Goal: Task Accomplishment & Management: Use online tool/utility

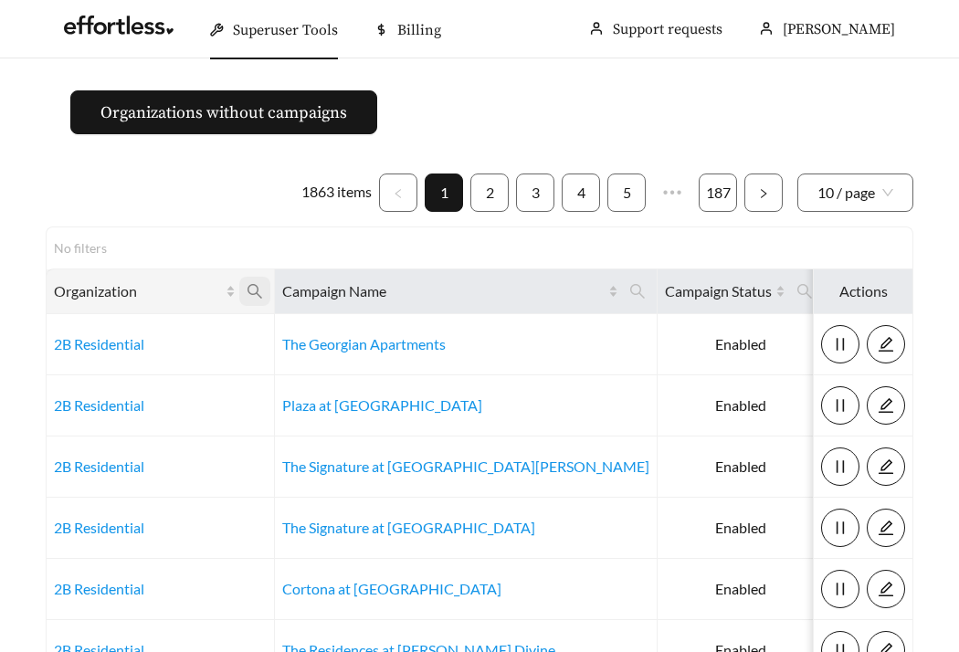
click at [260, 293] on icon "search" at bounding box center [255, 291] width 16 height 16
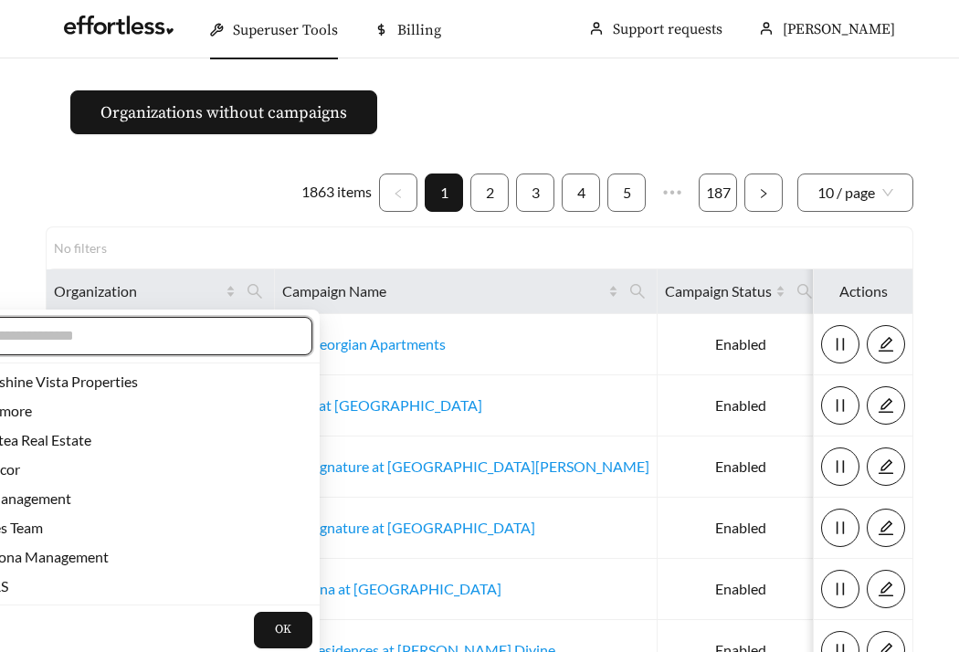
click at [216, 333] on input "text" at bounding box center [135, 336] width 313 height 22
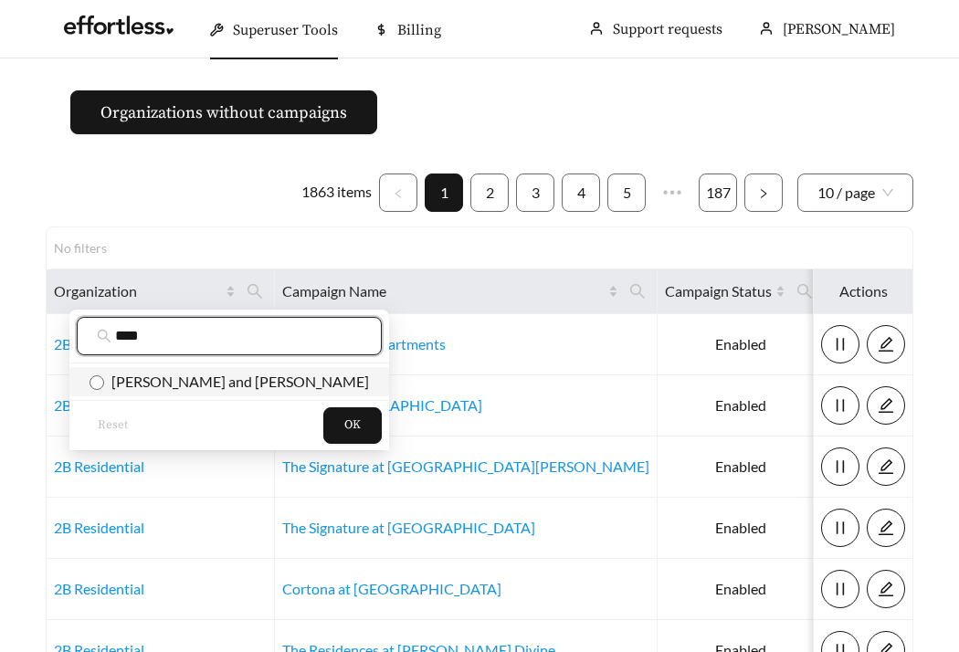
type input "****"
click at [200, 384] on span "Flaherty and Collins" at bounding box center [236, 381] width 265 height 17
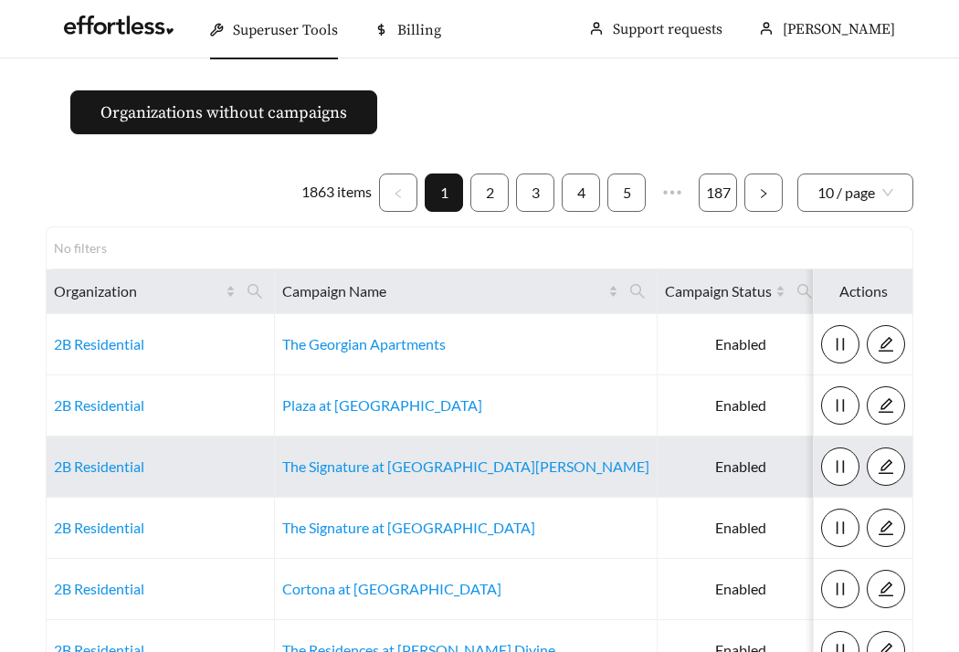
click at [259, 455] on td "2B Residential" at bounding box center [161, 467] width 228 height 61
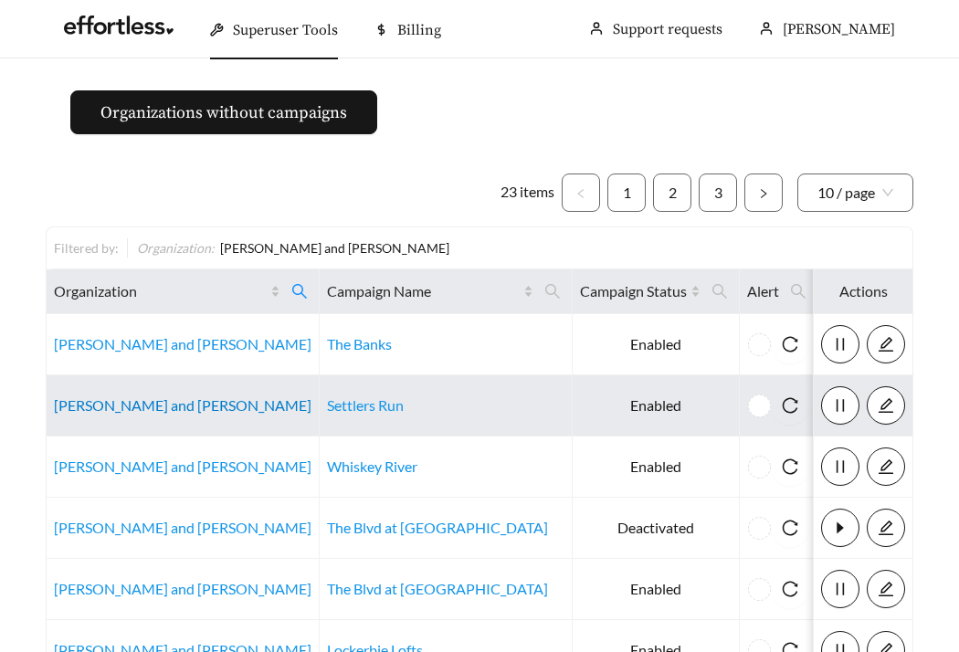
click at [104, 404] on link "Flaherty and Collins" at bounding box center [183, 405] width 258 height 17
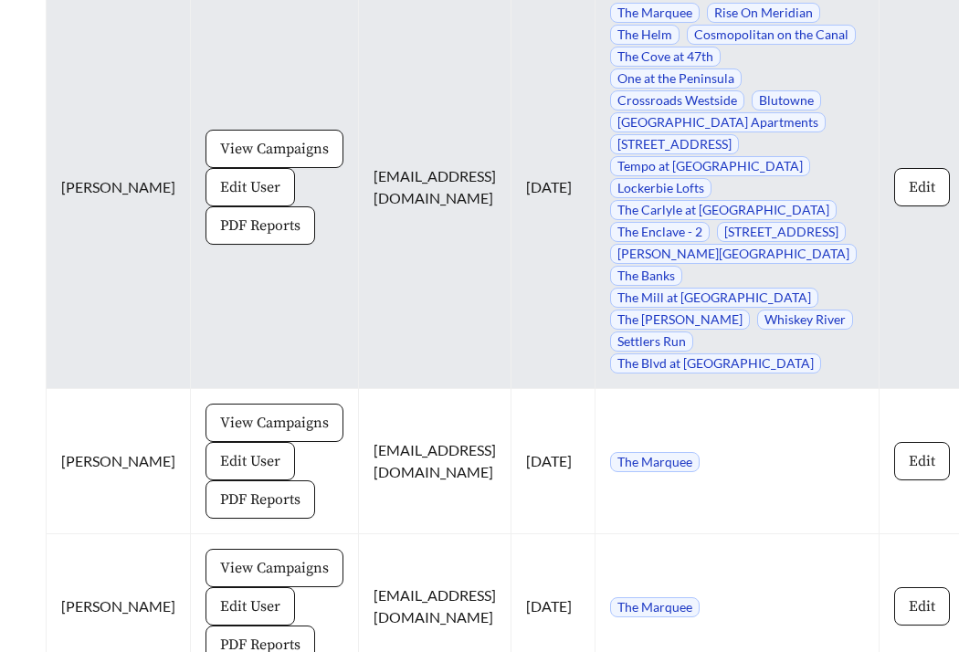
scroll to position [2074, 0]
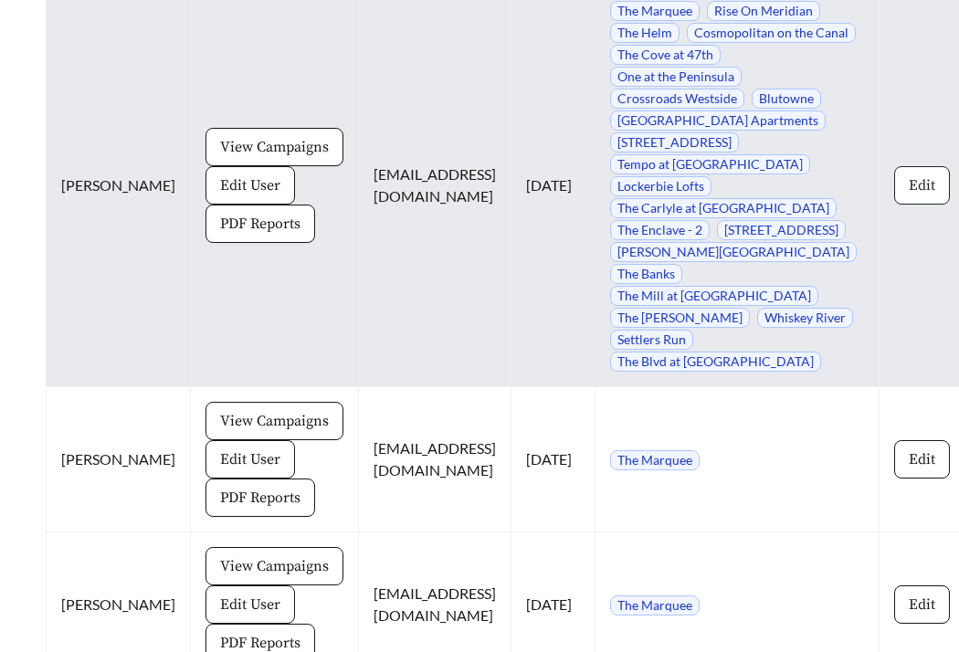
click at [895, 205] on button "Edit" at bounding box center [923, 185] width 56 height 38
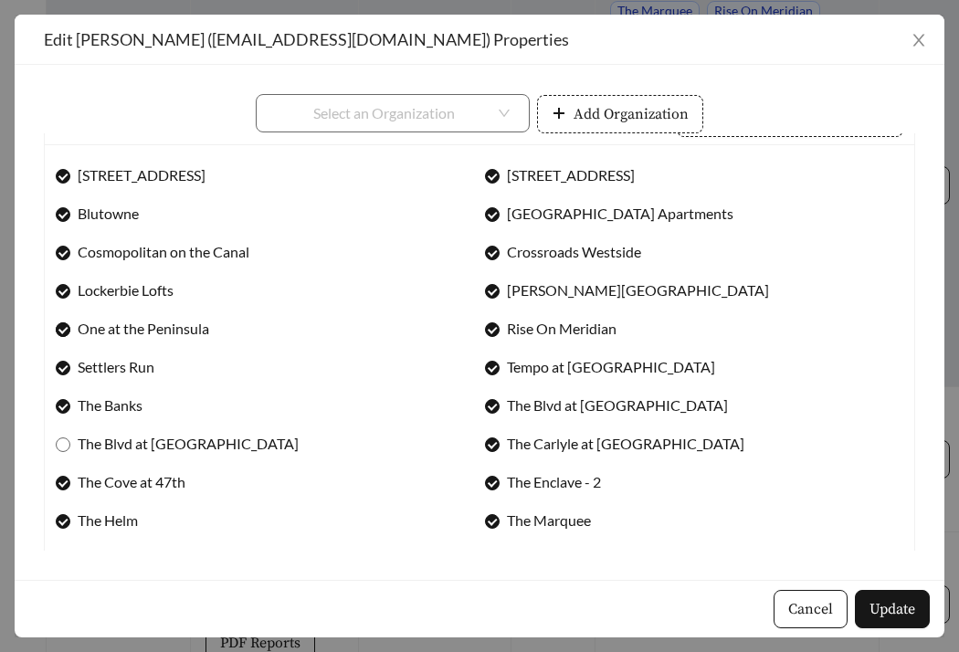
scroll to position [0, 0]
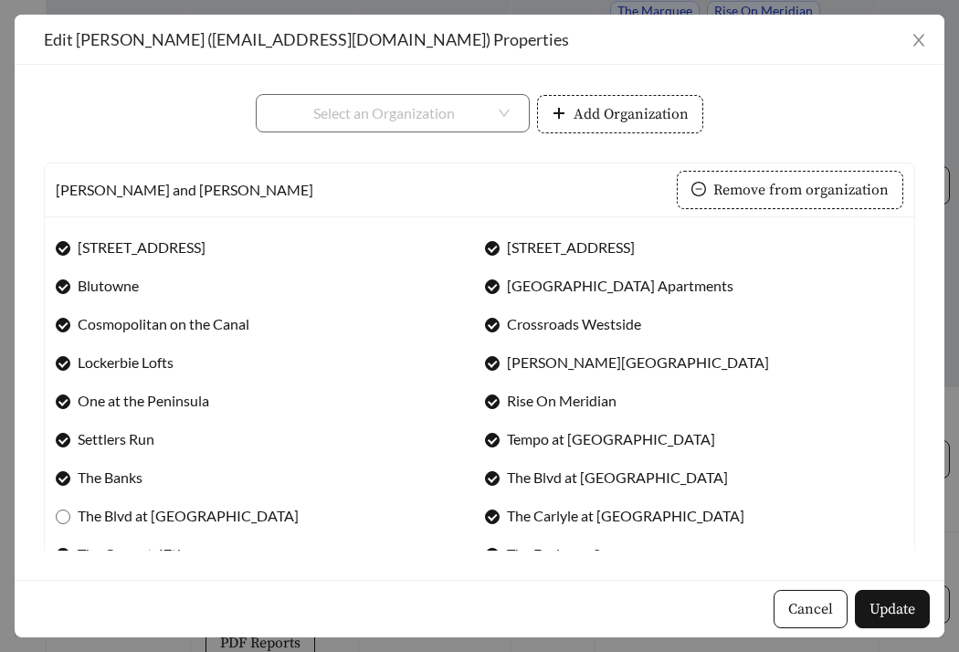
click at [822, 633] on div "Cancel Update" at bounding box center [480, 609] width 930 height 58
click at [807, 604] on span "Cancel" at bounding box center [811, 610] width 45 height 22
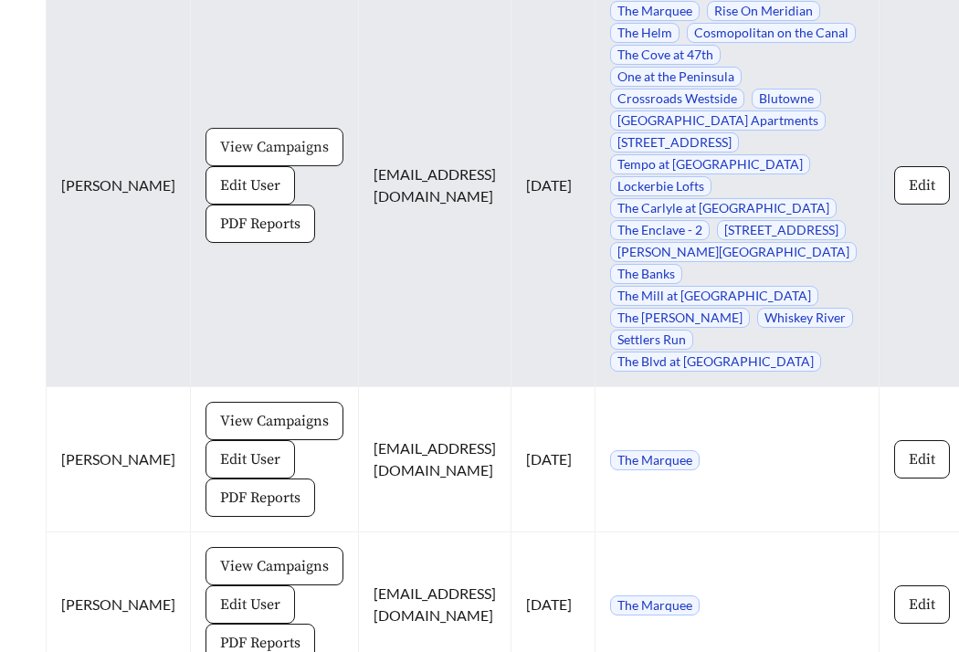
click at [249, 158] on span "View Campaigns" at bounding box center [274, 147] width 109 height 22
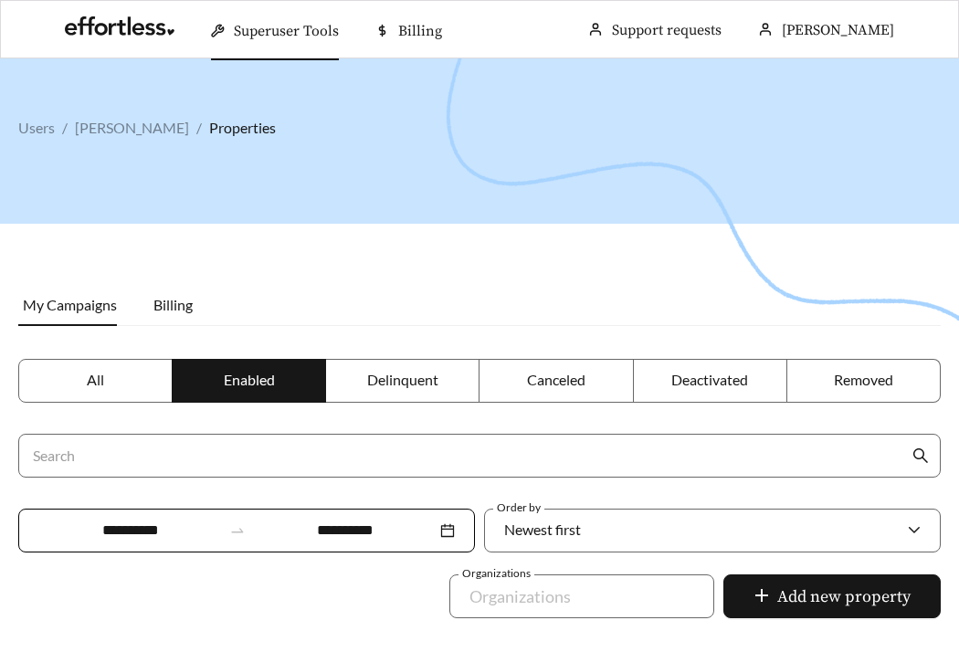
click at [48, 380] on label "All" at bounding box center [95, 381] width 154 height 44
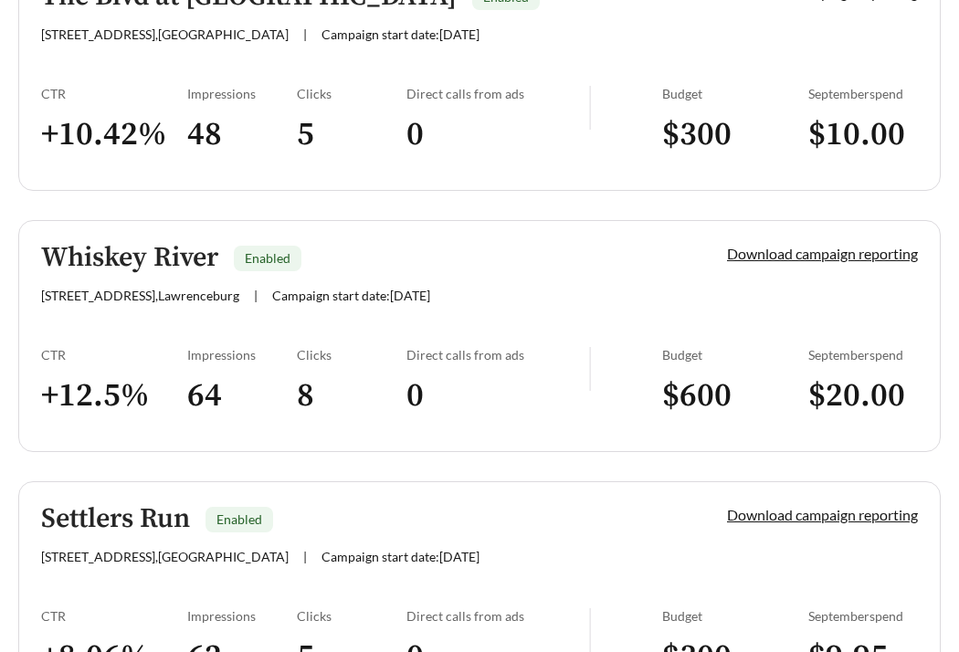
scroll to position [820, 0]
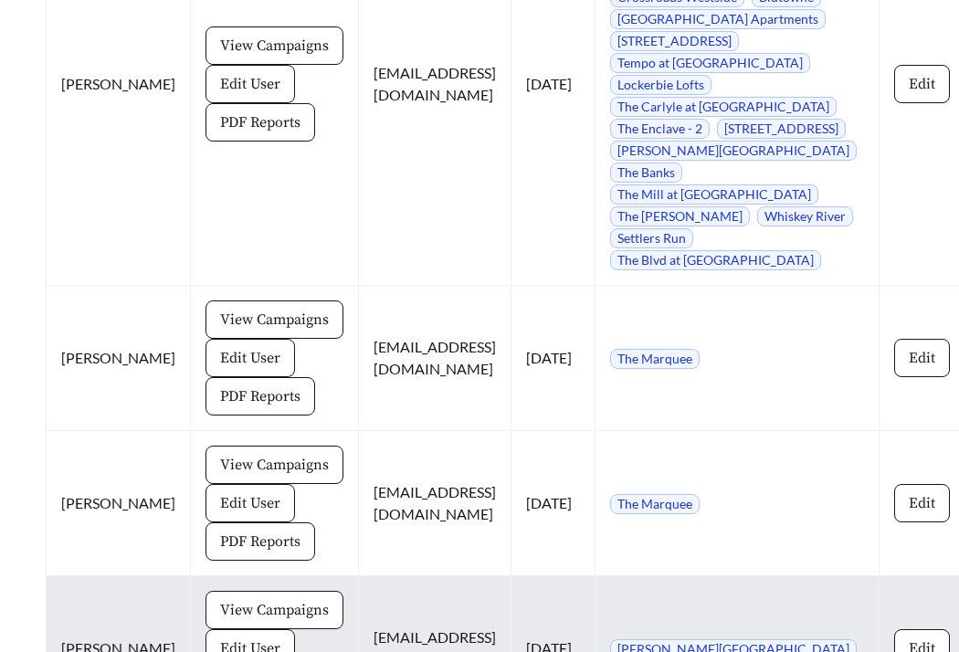
scroll to position [1961, 0]
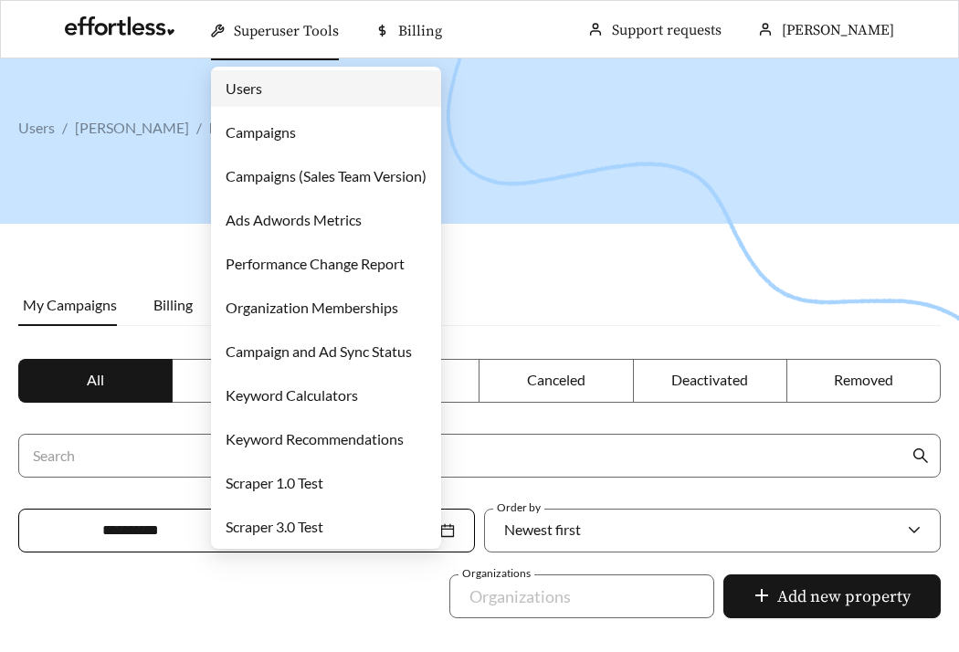
click at [285, 123] on link "Campaigns" at bounding box center [261, 131] width 70 height 17
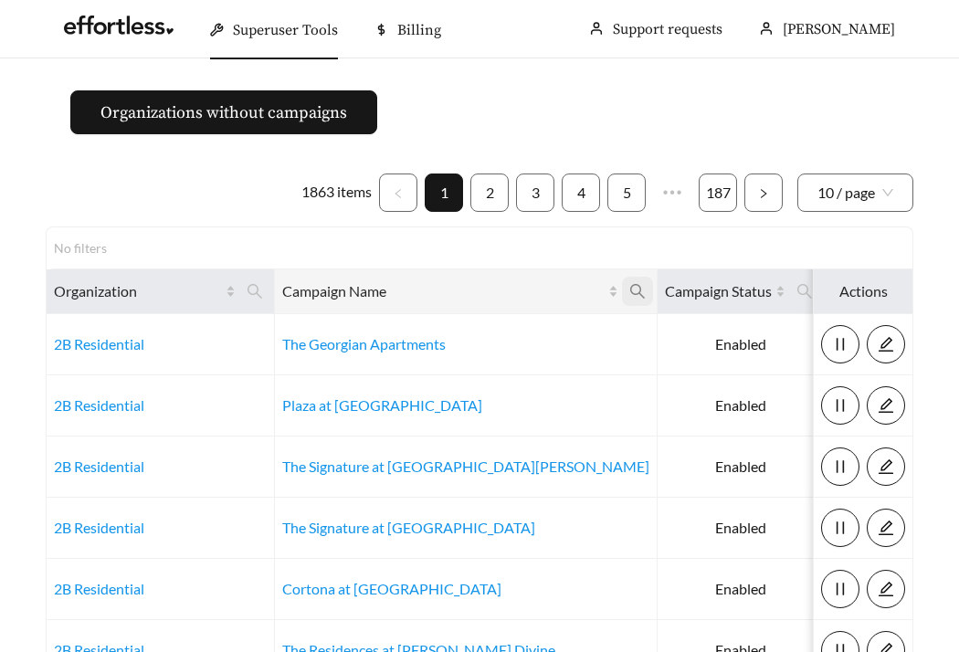
click at [630, 288] on icon "search" at bounding box center [638, 291] width 16 height 16
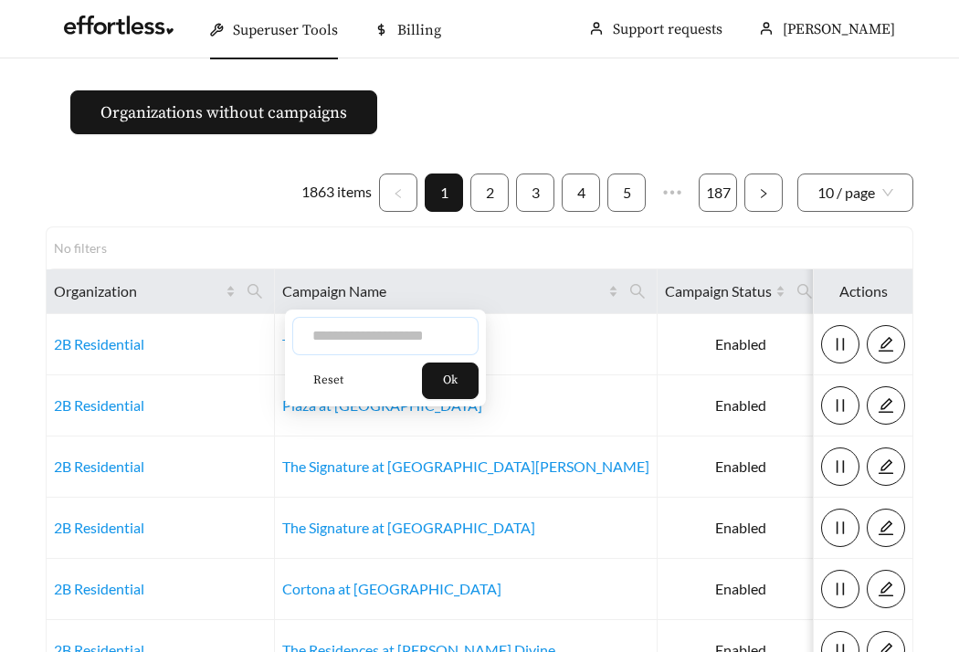
click at [405, 342] on input "text" at bounding box center [385, 336] width 186 height 38
type input "*******"
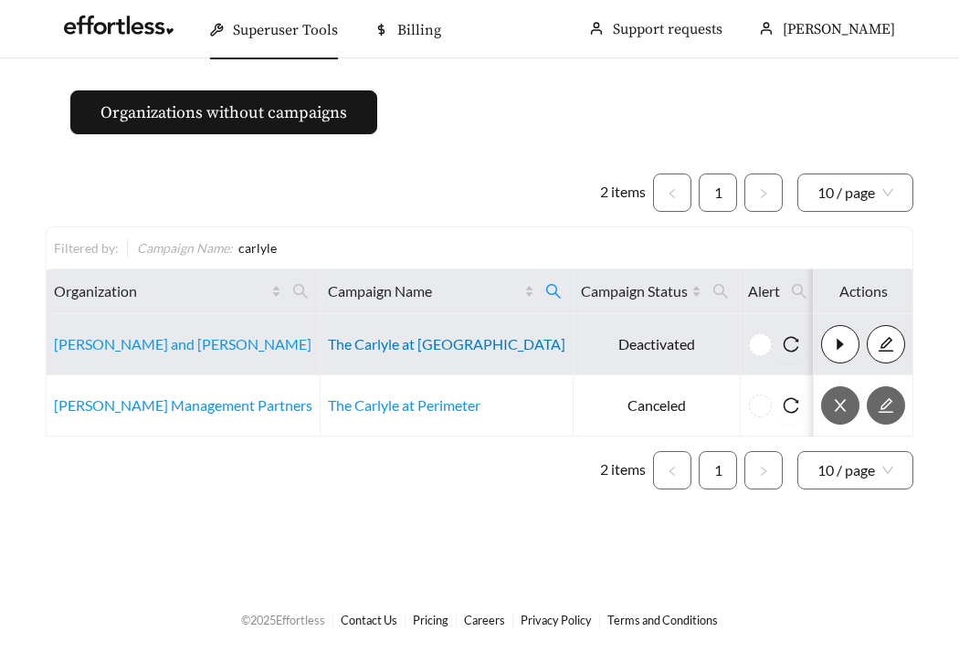
click at [404, 351] on link "The Carlyle at Chatham Hills" at bounding box center [447, 343] width 238 height 17
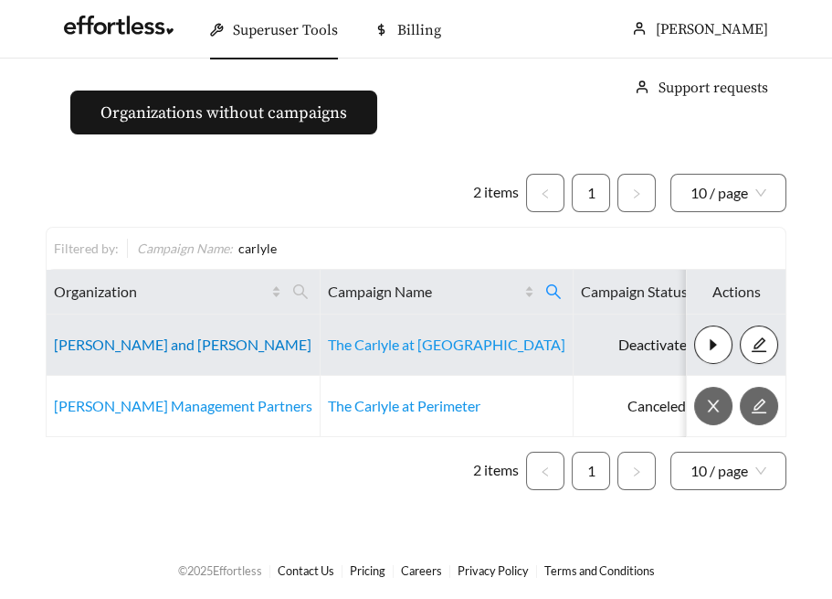
click at [110, 341] on link "Flaherty and Collins" at bounding box center [183, 343] width 258 height 17
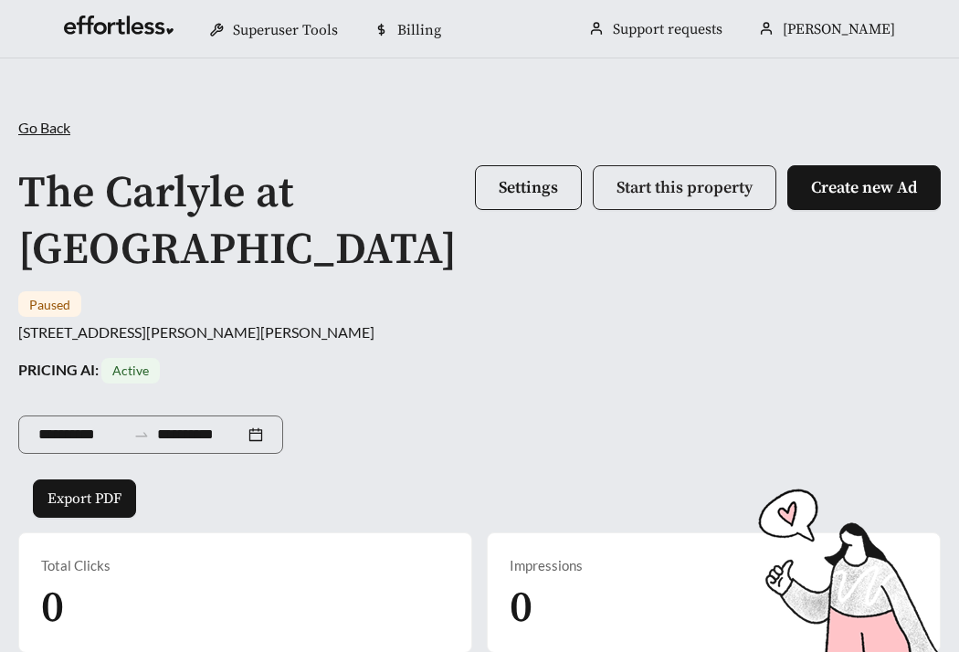
click at [669, 184] on span "Start this property" at bounding box center [685, 187] width 136 height 21
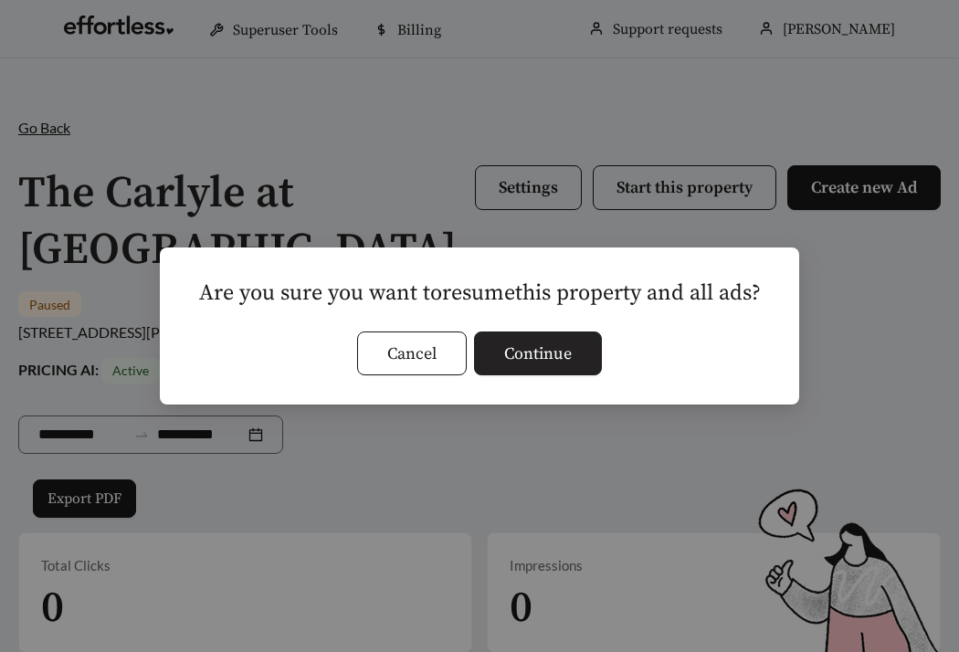
click at [533, 351] on span "Continue" at bounding box center [538, 354] width 68 height 25
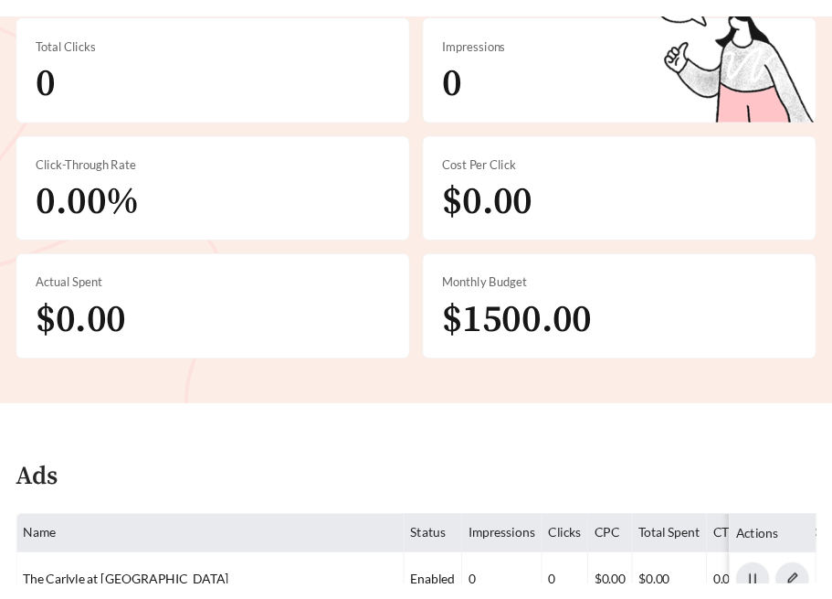
scroll to position [585, 0]
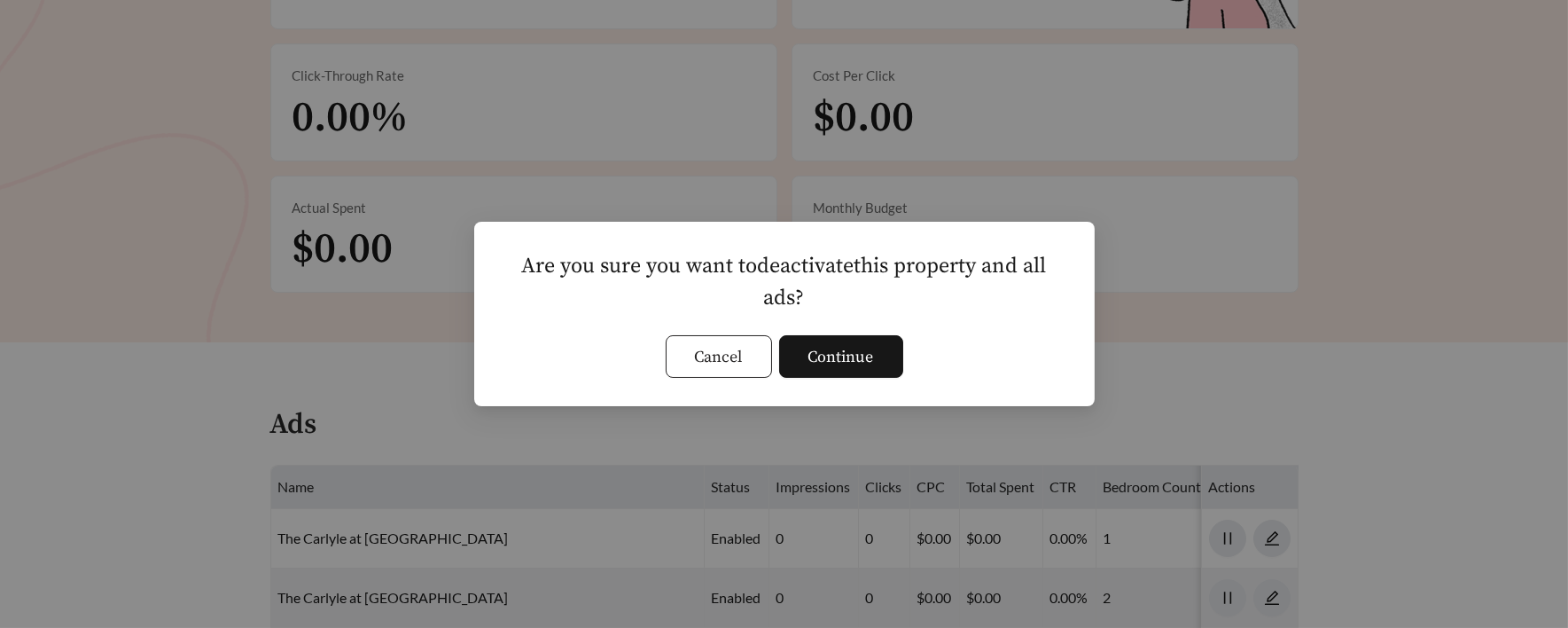
click at [724, 355] on span "Cancel" at bounding box center [718, 356] width 48 height 24
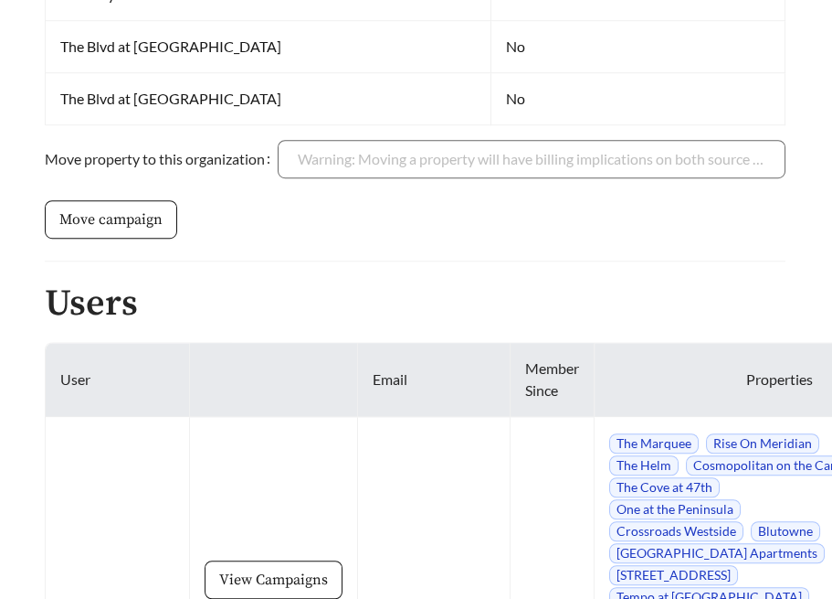
scroll to position [1722, 1]
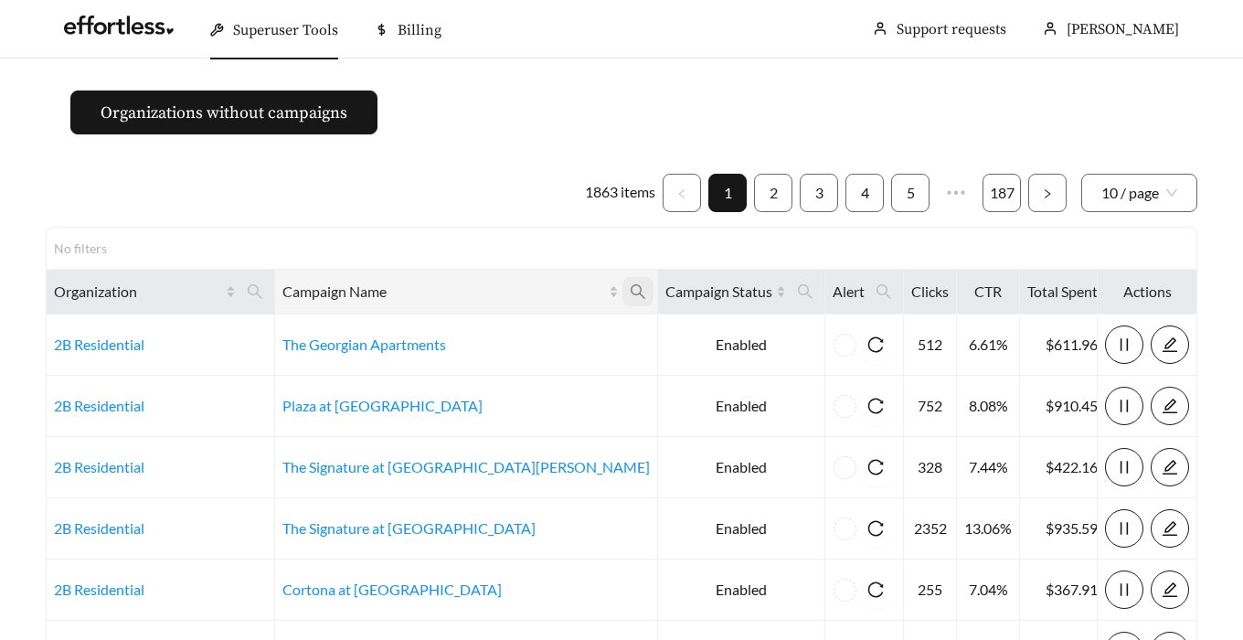
click at [631, 288] on icon "search" at bounding box center [638, 291] width 15 height 15
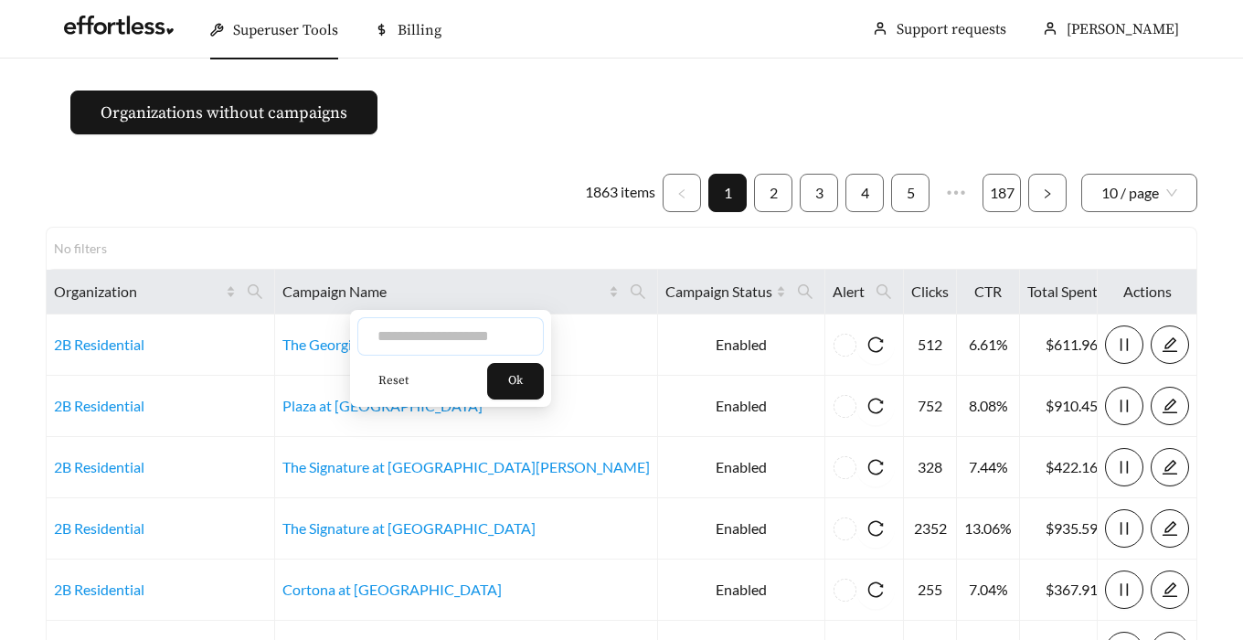
click at [484, 335] on input "text" at bounding box center [450, 336] width 186 height 38
type input "*******"
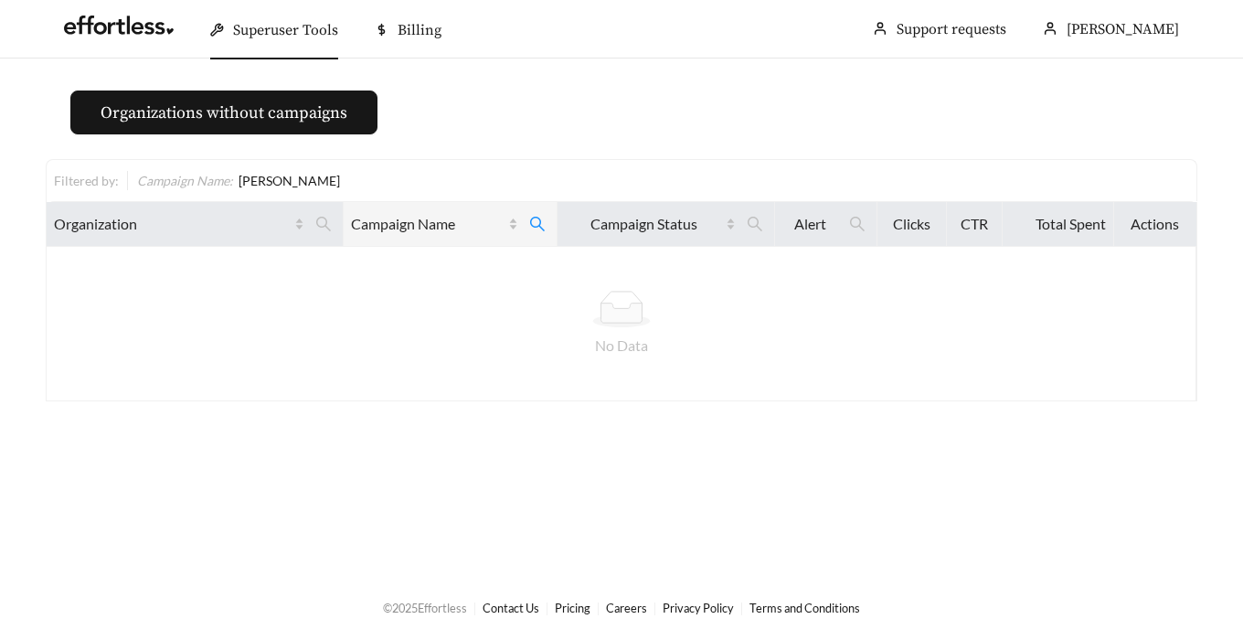
click at [522, 241] on th "Campaign Name" at bounding box center [451, 224] width 214 height 45
click at [534, 225] on icon "search" at bounding box center [537, 224] width 16 height 16
click at [473, 270] on input "*******" at bounding box center [440, 268] width 186 height 38
type input "****"
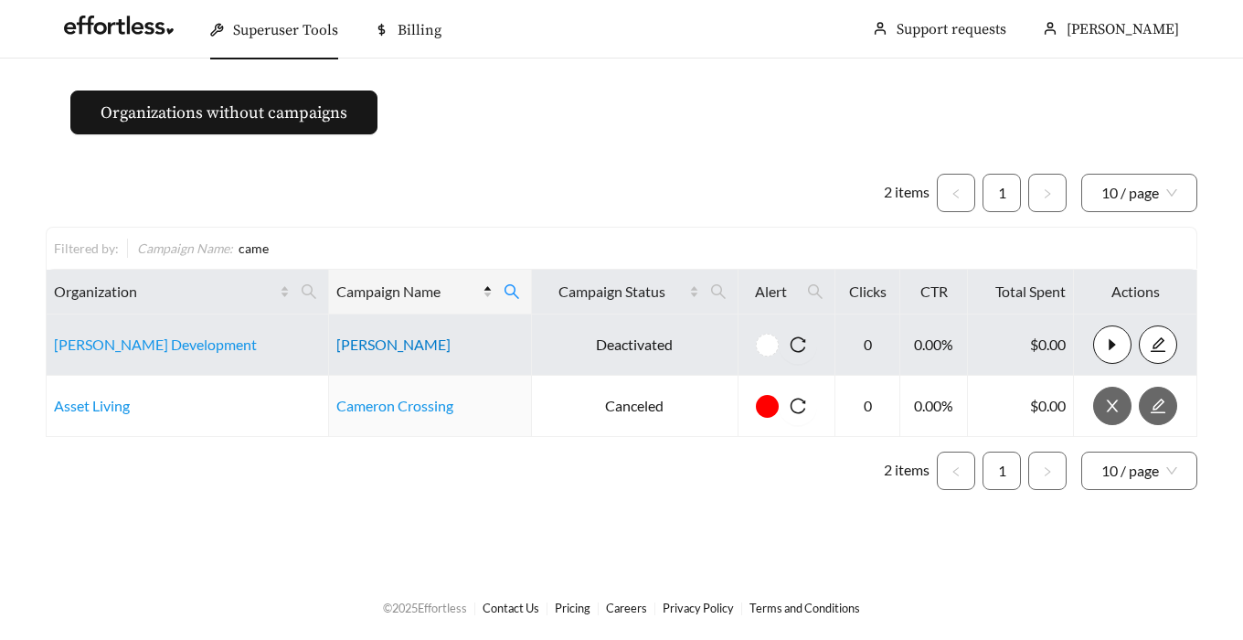
click at [398, 350] on link "Camellia Grove" at bounding box center [393, 343] width 114 height 17
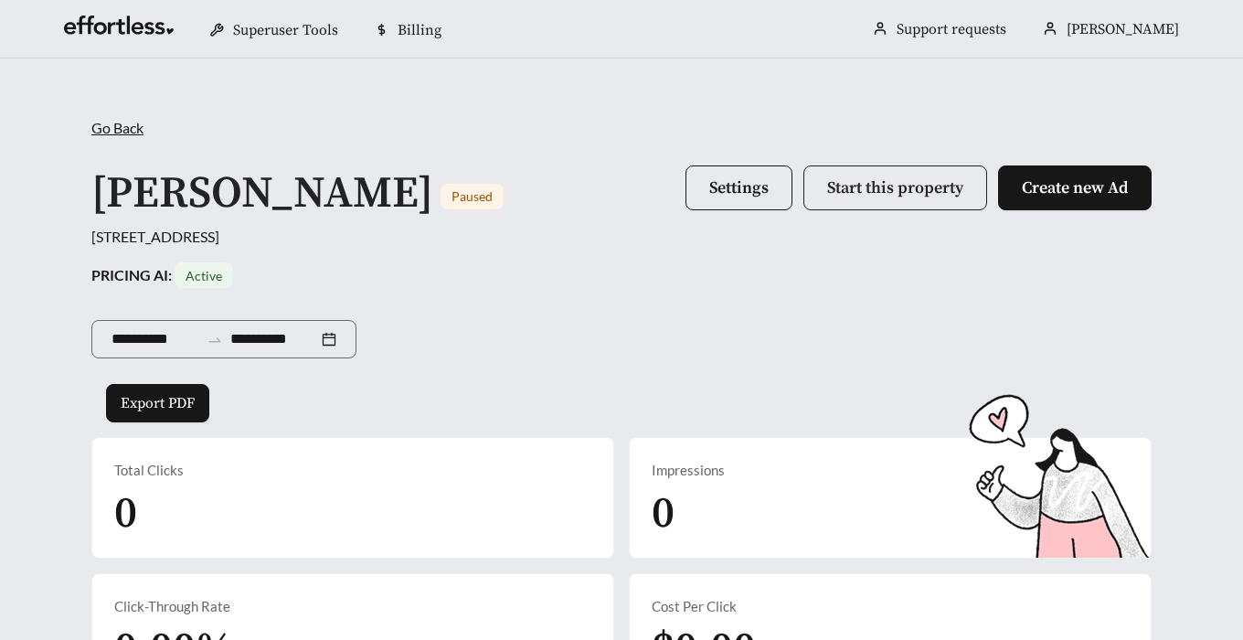
click at [864, 184] on span "Start this property" at bounding box center [895, 187] width 136 height 21
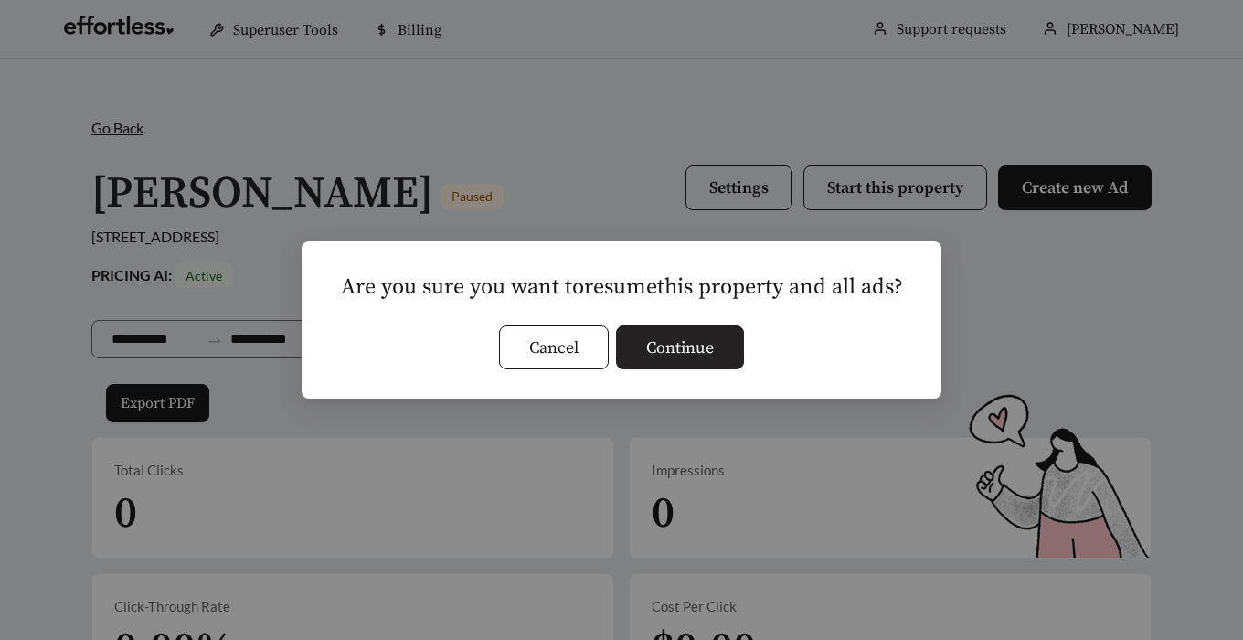
click at [700, 359] on span "Continue" at bounding box center [680, 347] width 68 height 25
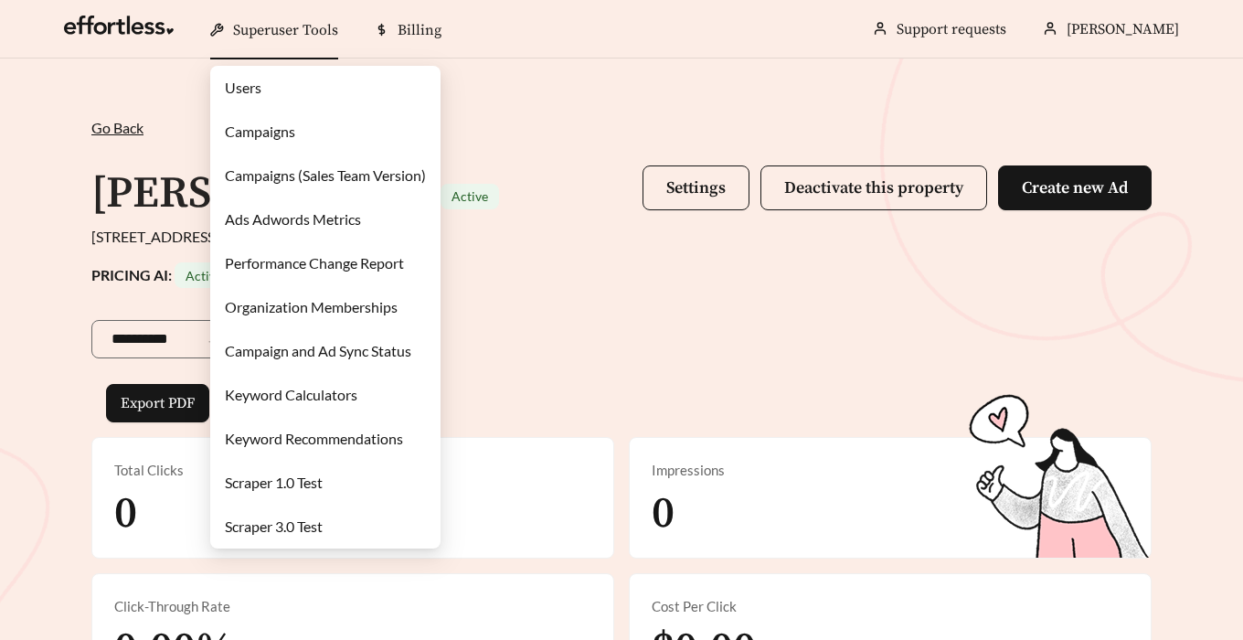
click at [277, 129] on link "Campaigns" at bounding box center [260, 130] width 70 height 17
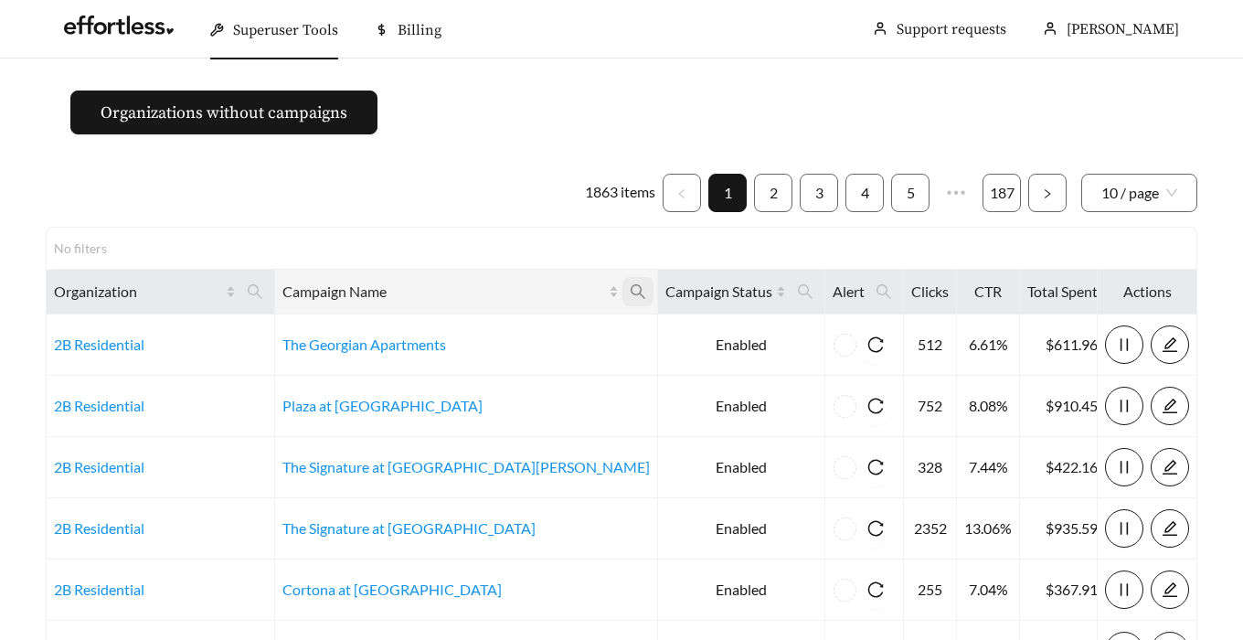
click at [630, 297] on icon "search" at bounding box center [638, 291] width 16 height 16
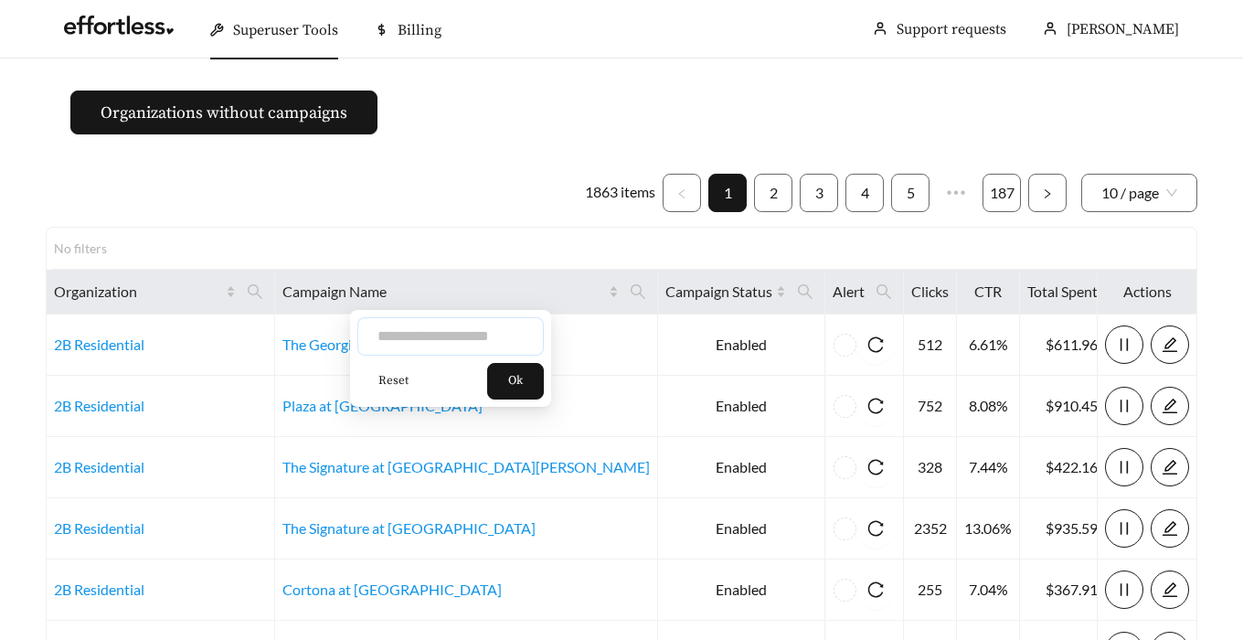
click at [462, 331] on input "text" at bounding box center [450, 336] width 186 height 38
type input "*****"
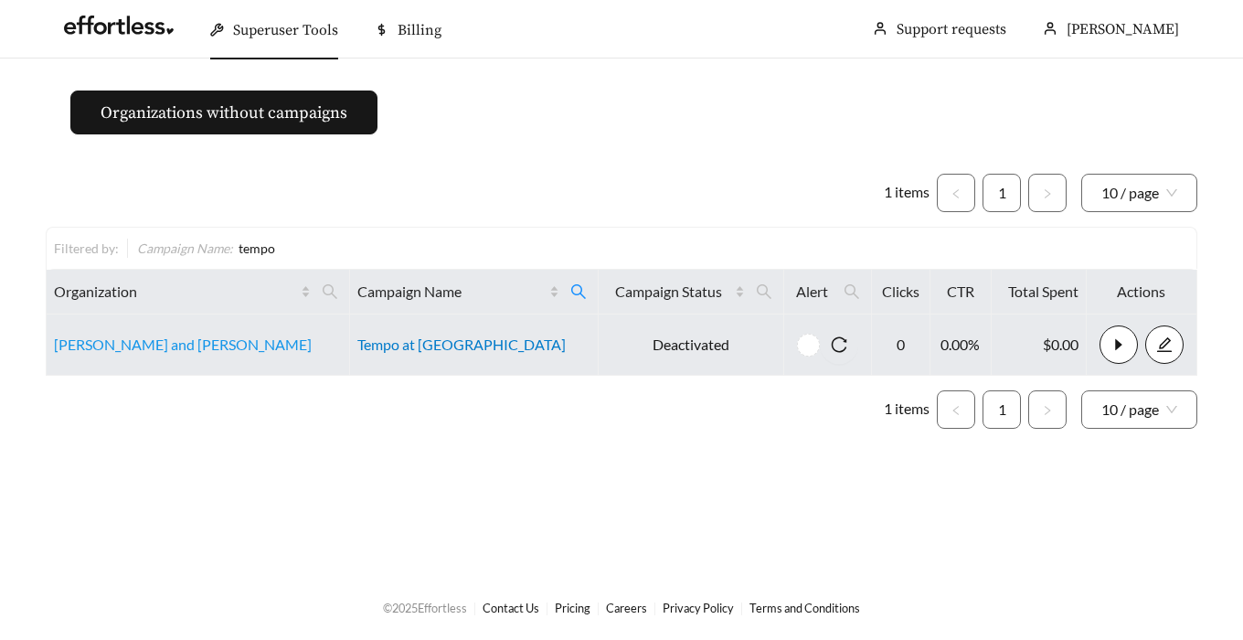
click at [415, 339] on link "Tempo at [GEOGRAPHIC_DATA]" at bounding box center [461, 343] width 208 height 17
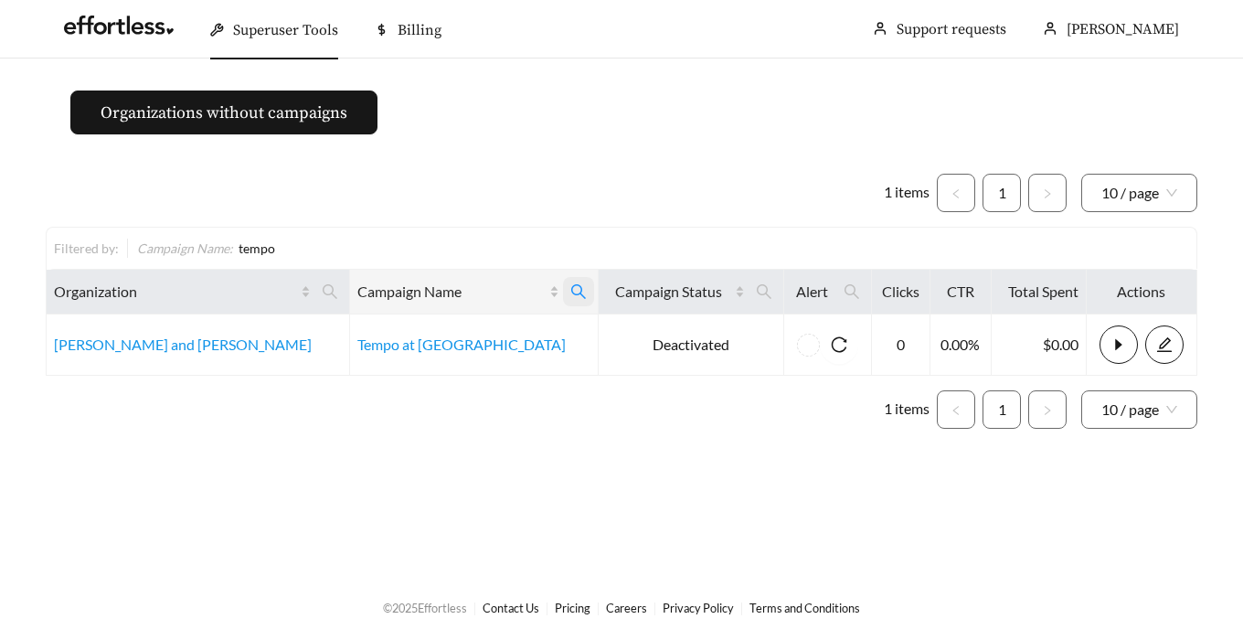
click at [563, 281] on span at bounding box center [578, 291] width 31 height 29
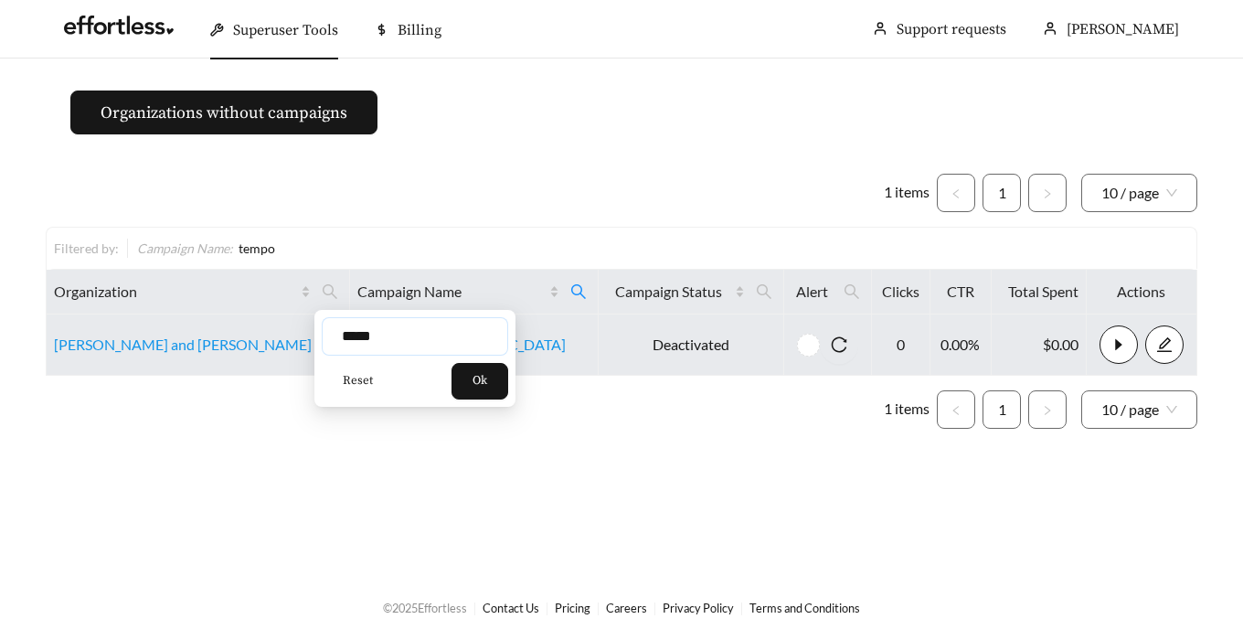
drag, startPoint x: 416, startPoint y: 333, endPoint x: 109, endPoint y: 332, distance: 307.0
click at [109, 332] on body "Superuser Tools Billing Megan Parenti Support requests More Organizations witho…" at bounding box center [621, 320] width 1243 height 640
type input "*"
type input "****"
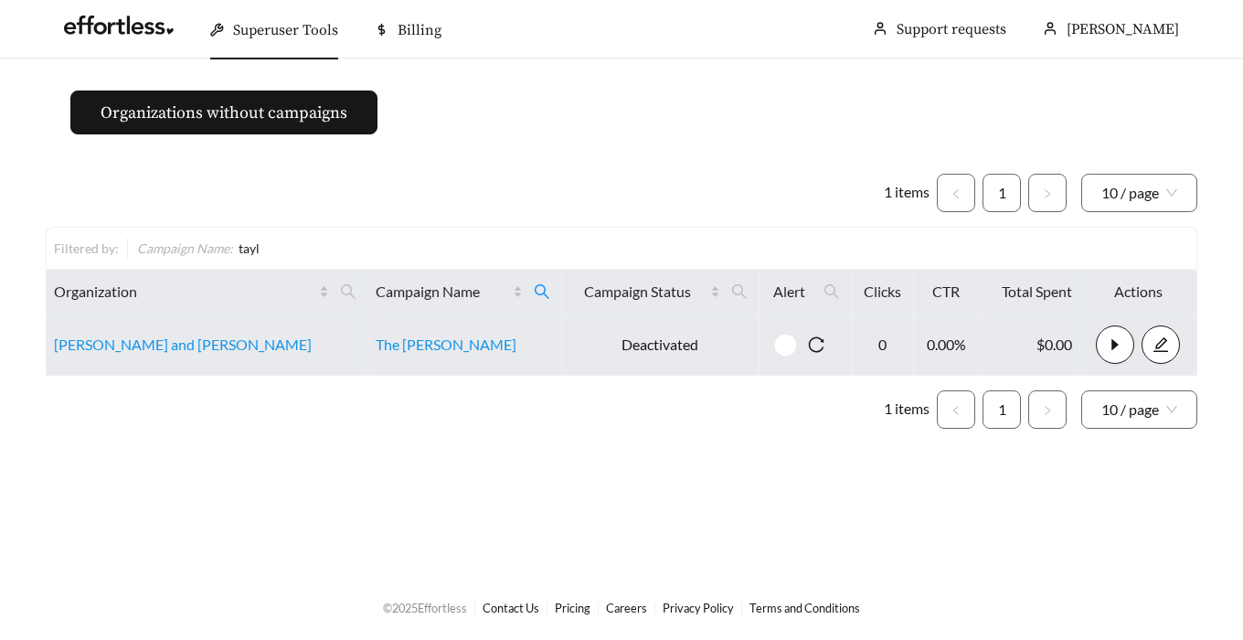
click at [368, 327] on td "The Taylor" at bounding box center [465, 344] width 194 height 61
click at [376, 336] on link "The Taylor" at bounding box center [446, 343] width 141 height 17
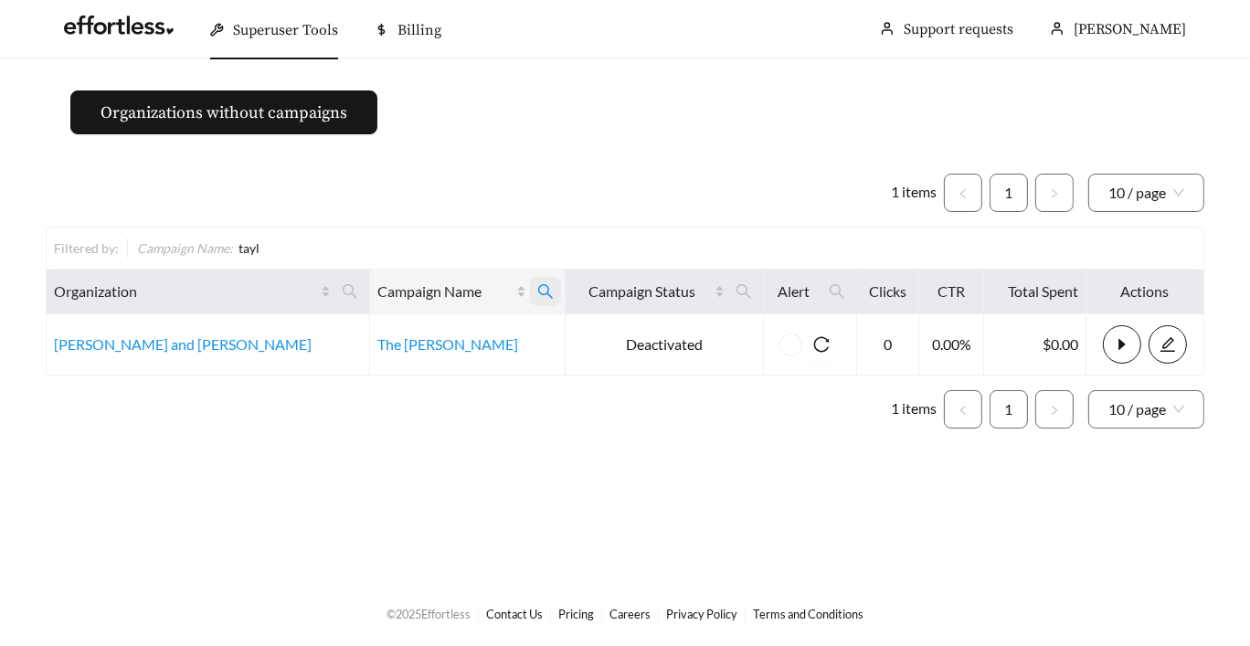
click at [530, 293] on span at bounding box center [545, 291] width 31 height 29
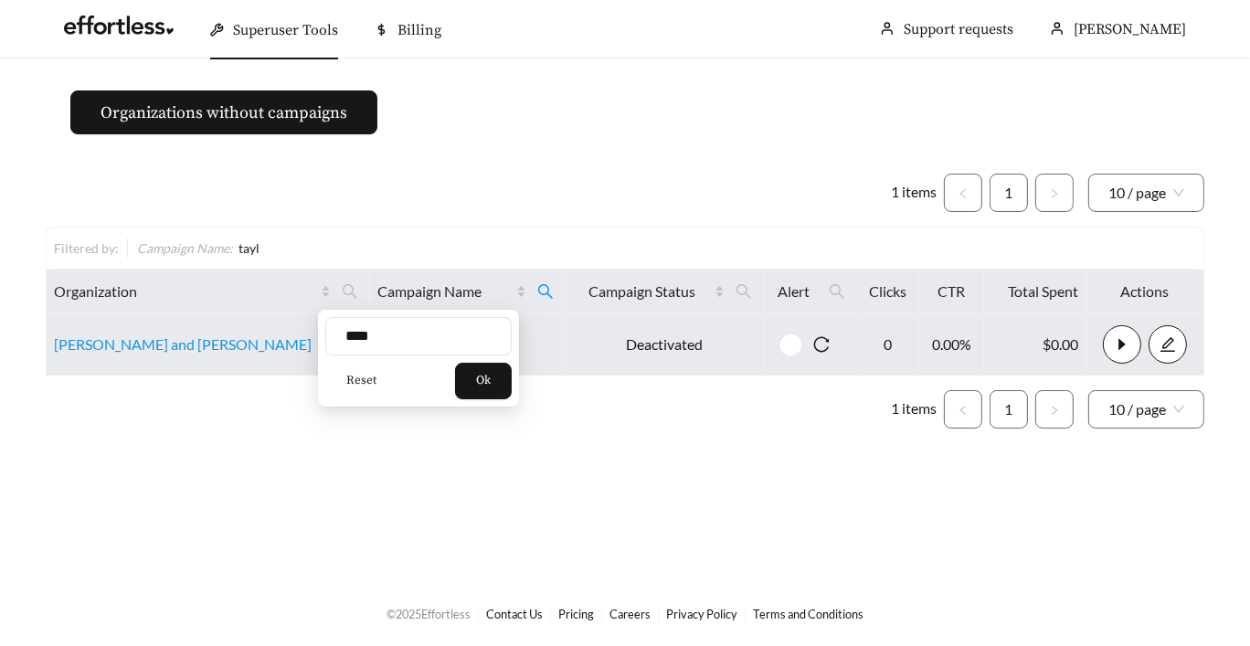
drag, startPoint x: 409, startPoint y: 343, endPoint x: 220, endPoint y: 329, distance: 189.6
click at [224, 334] on body "Superuser Tools Billing Megan Parenti Support requests More Organizations witho…" at bounding box center [625, 323] width 1250 height 646
type input "*****"
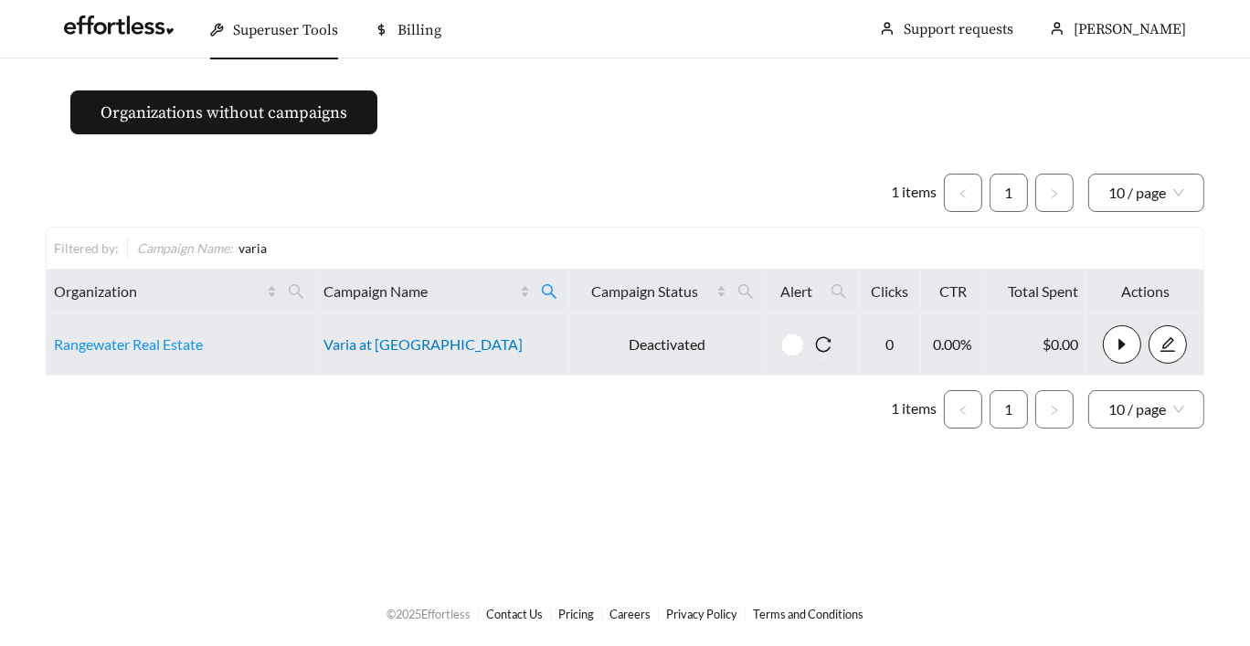
click at [407, 348] on link "Varia at Oakcrest" at bounding box center [422, 343] width 199 height 17
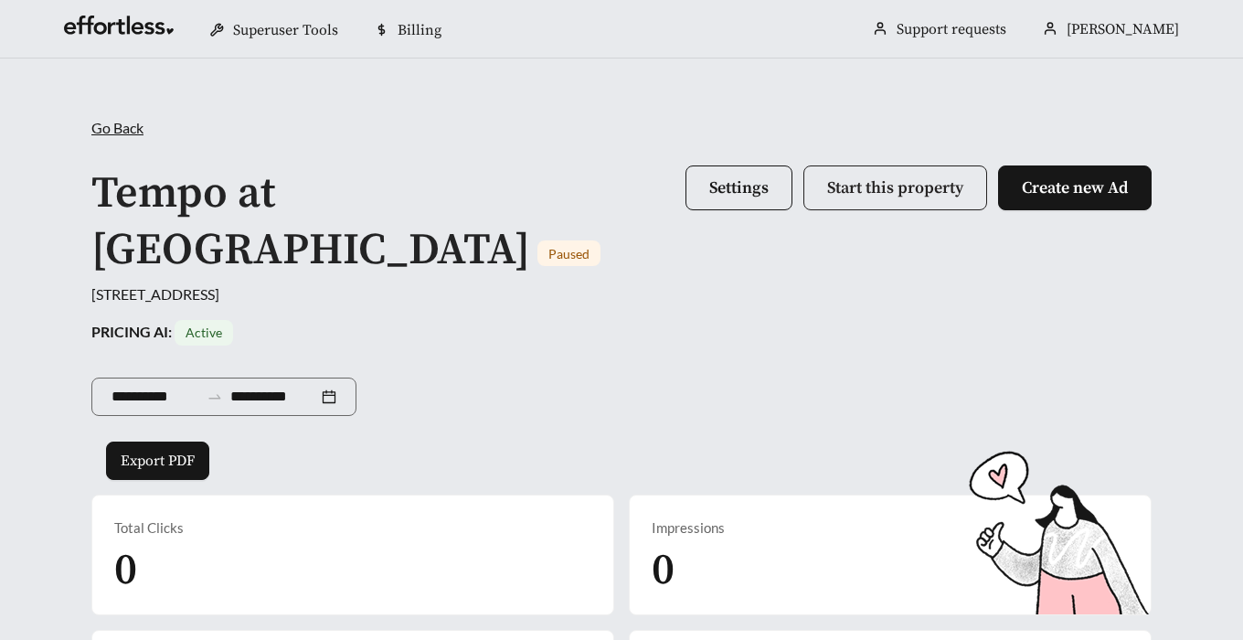
click at [903, 169] on button "Start this property" at bounding box center [895, 187] width 184 height 45
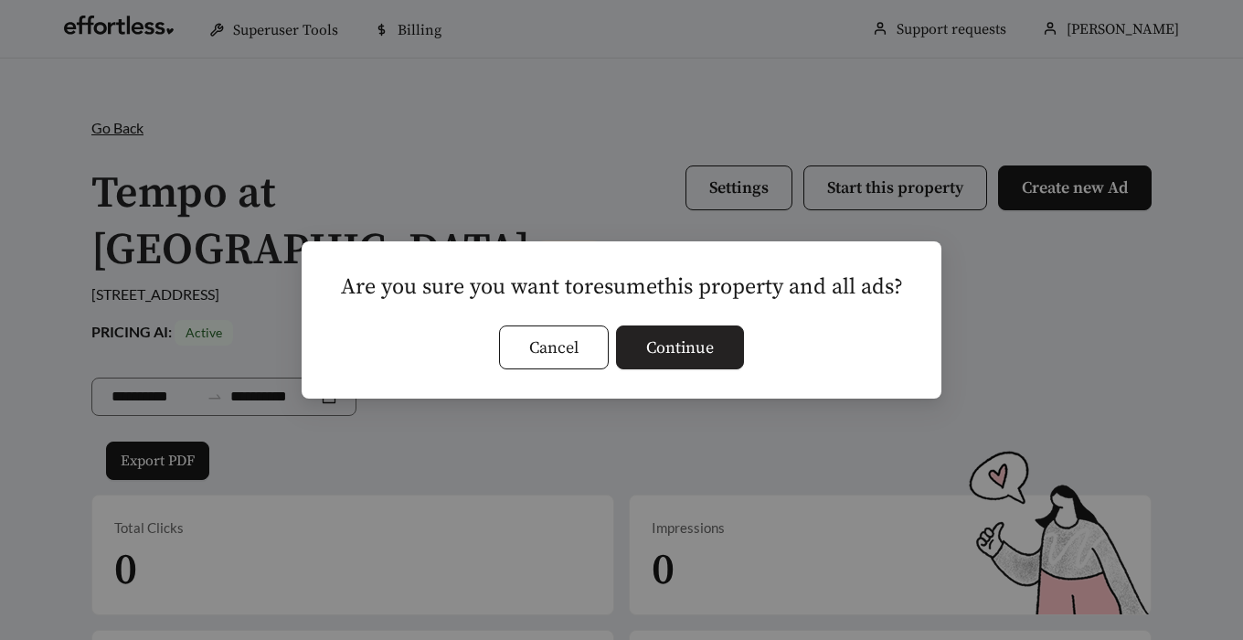
click at [705, 333] on button "Continue" at bounding box center [680, 347] width 128 height 44
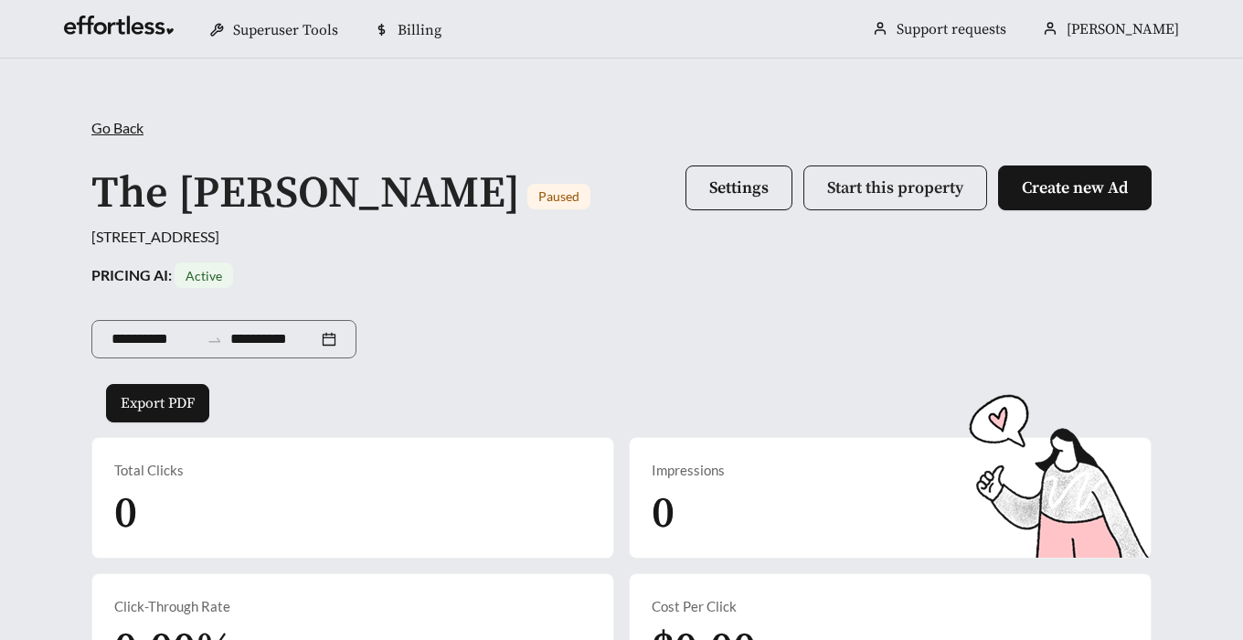
click at [910, 185] on span "Start this property" at bounding box center [895, 187] width 136 height 21
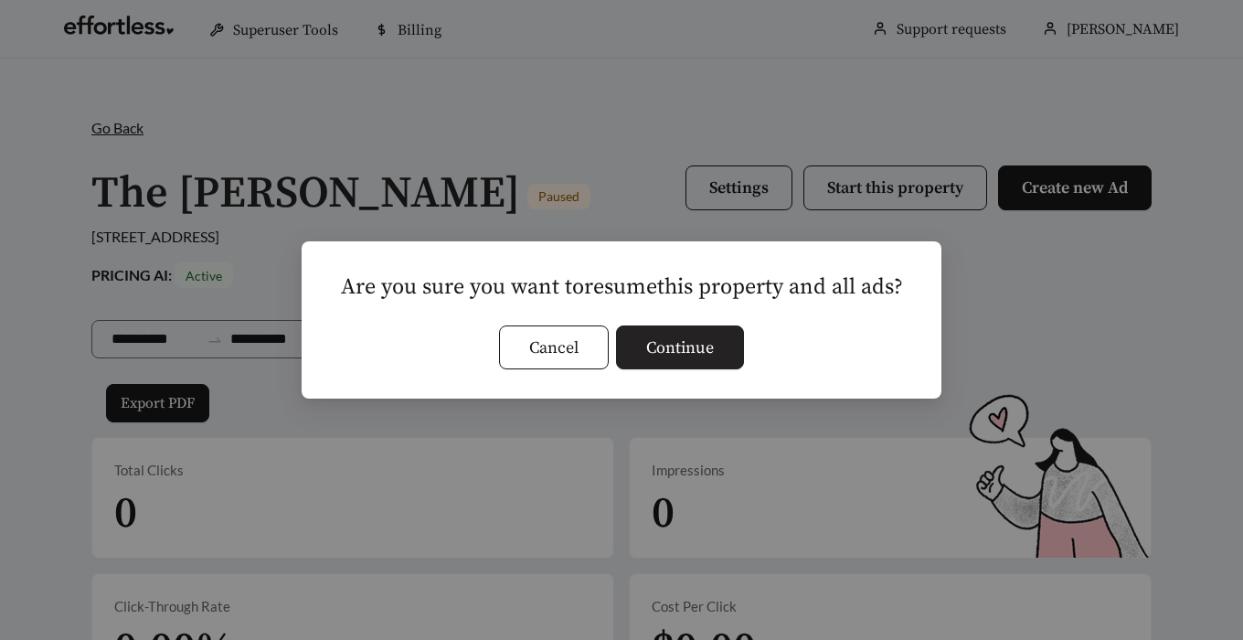
click at [691, 334] on button "Continue" at bounding box center [680, 347] width 128 height 44
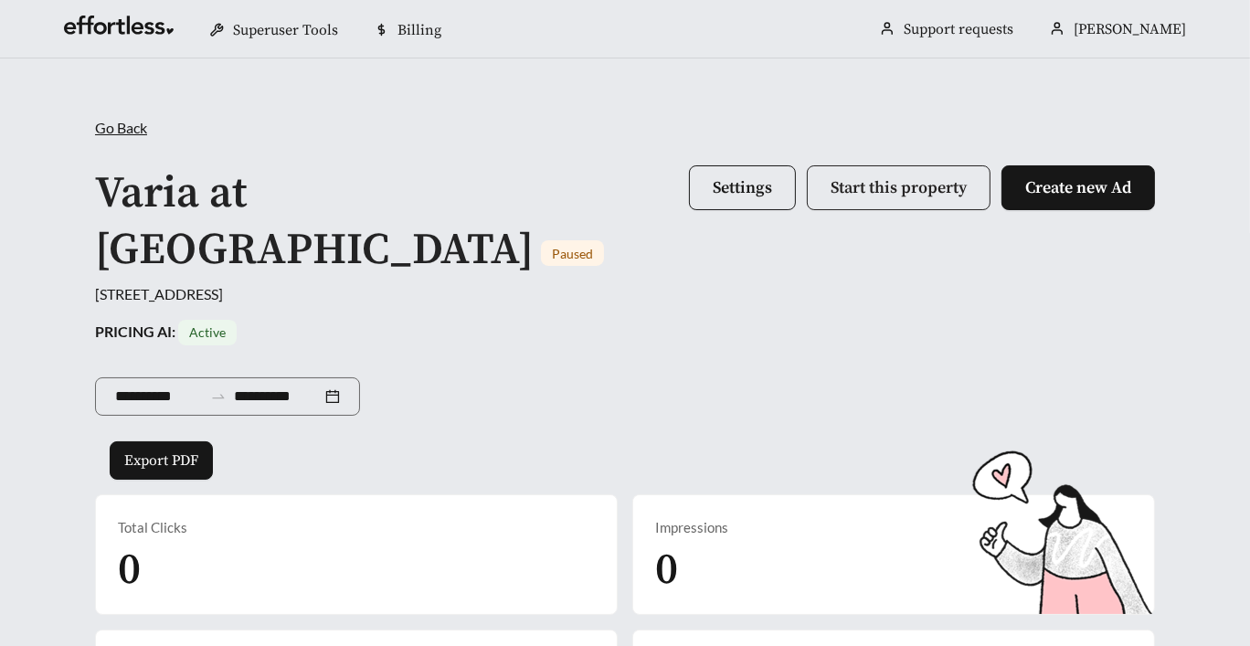
click at [896, 173] on button "Start this property" at bounding box center [899, 187] width 184 height 45
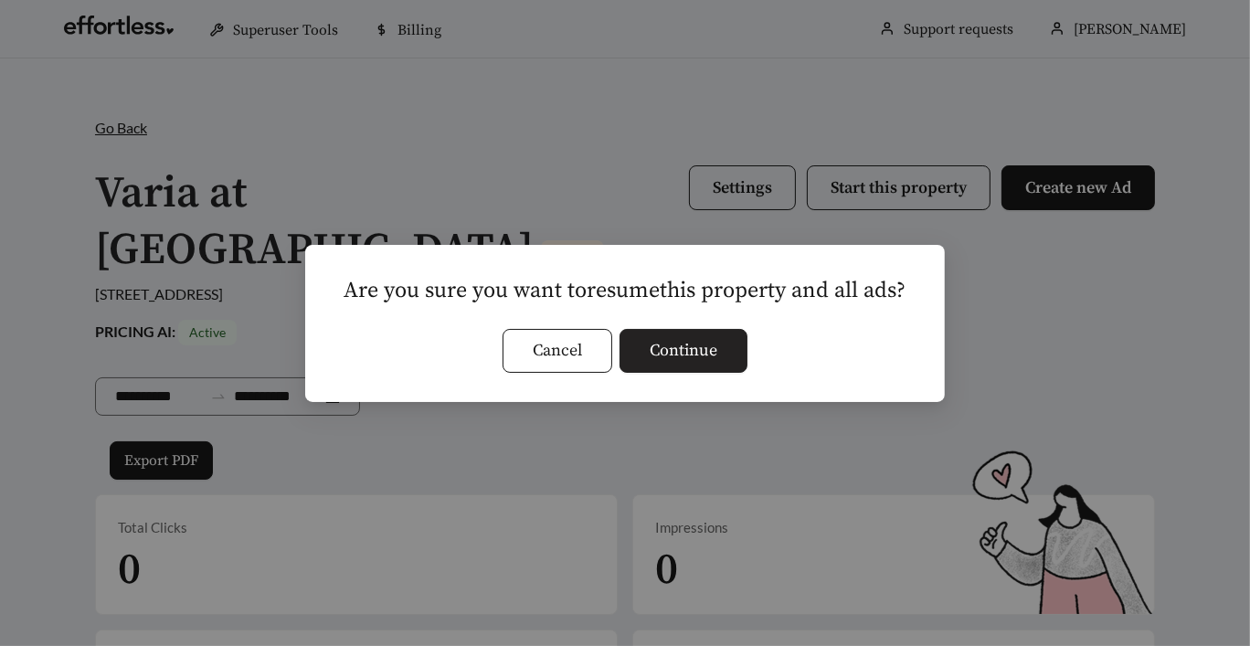
click at [680, 344] on span "Continue" at bounding box center [684, 350] width 68 height 25
